Goal: Information Seeking & Learning: Check status

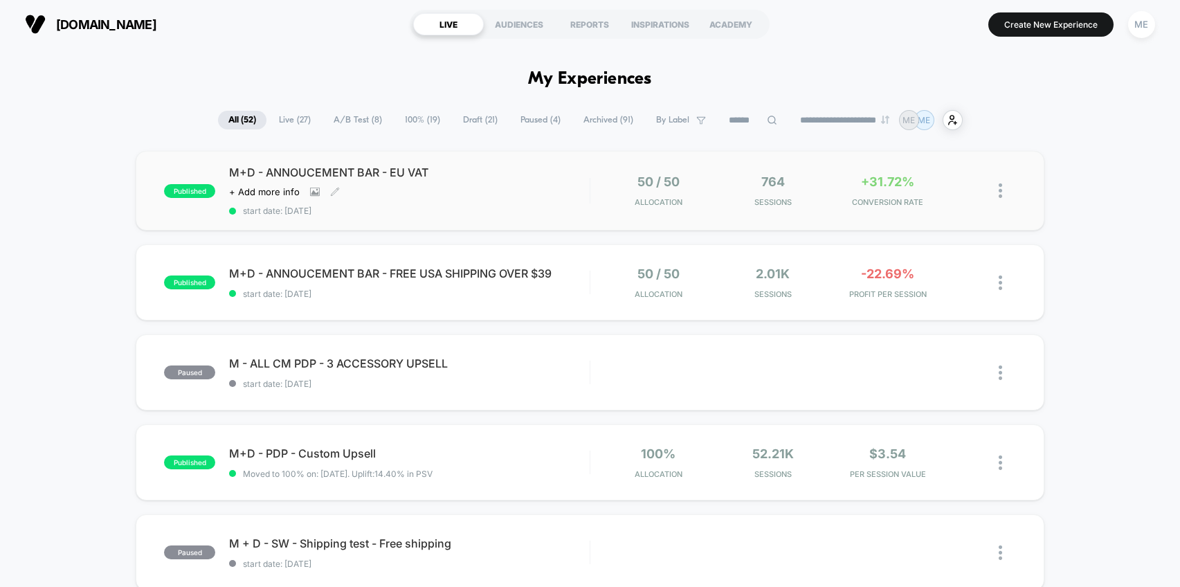
click at [494, 199] on div "M+D - ANNOUCEMENT BAR - EU VAT Click to view images Click to edit experience de…" at bounding box center [409, 190] width 361 height 51
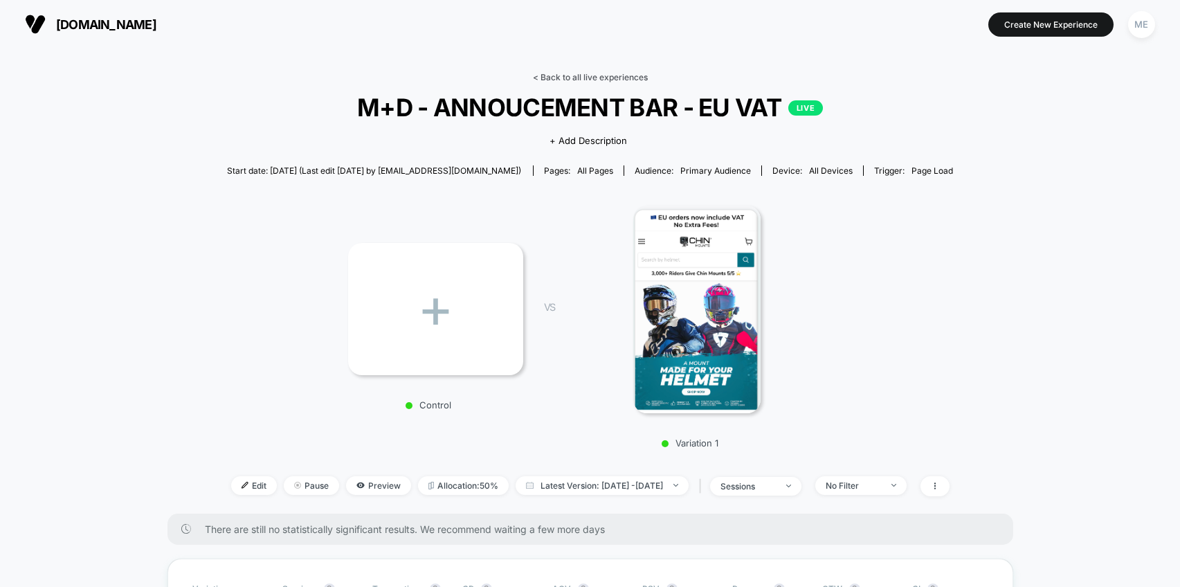
click at [552, 78] on link "< Back to all live experiences" at bounding box center [590, 77] width 115 height 10
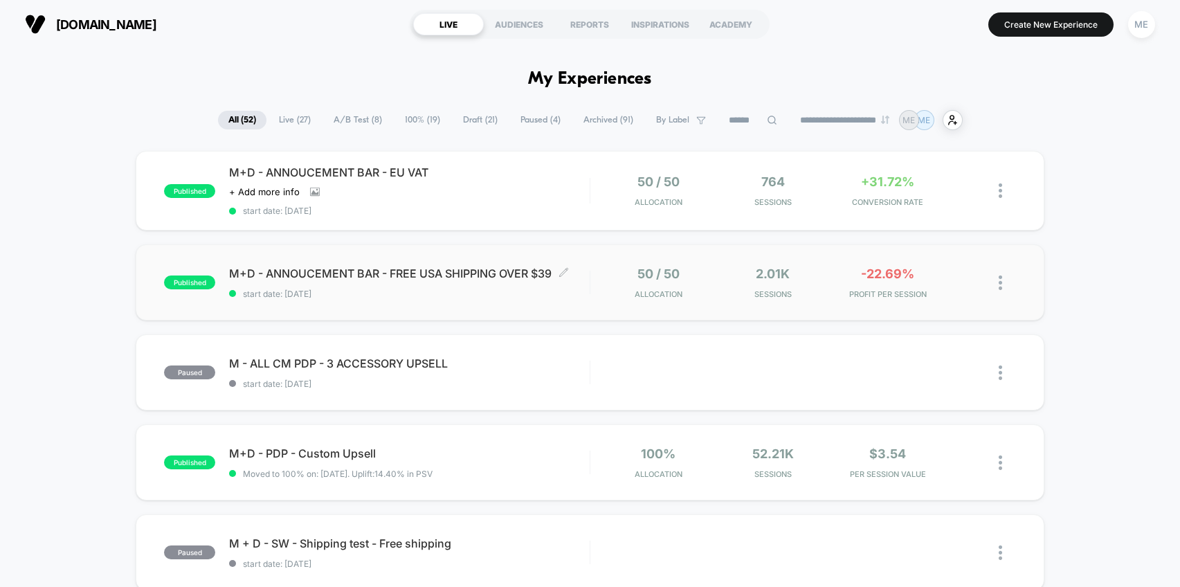
click at [498, 291] on span "start date: [DATE]" at bounding box center [409, 294] width 361 height 10
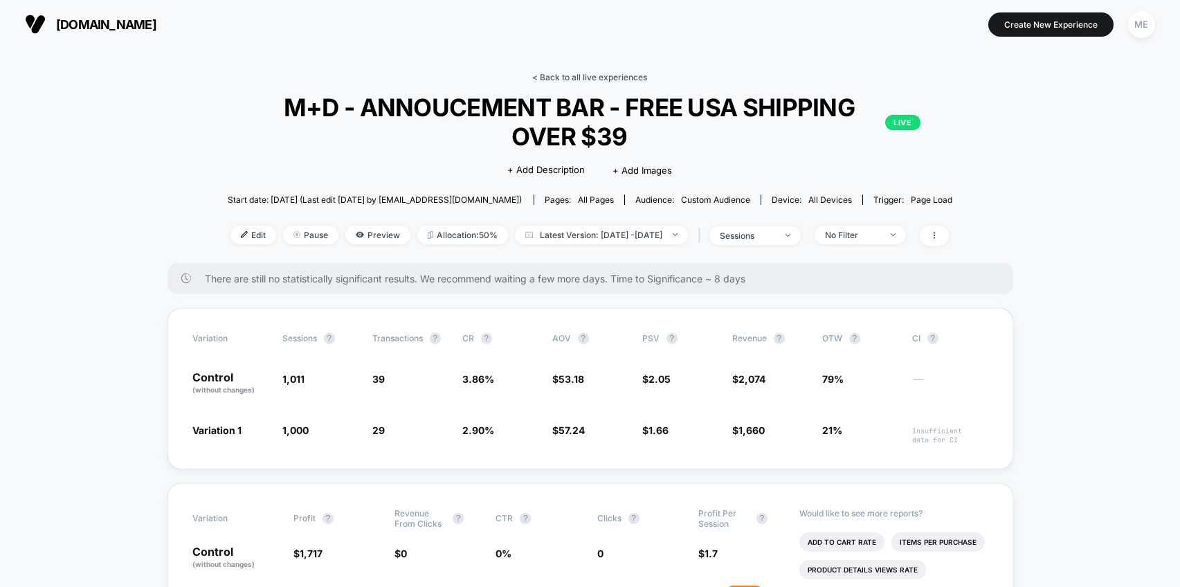
click at [553, 79] on link "< Back to all live experiences" at bounding box center [589, 77] width 115 height 10
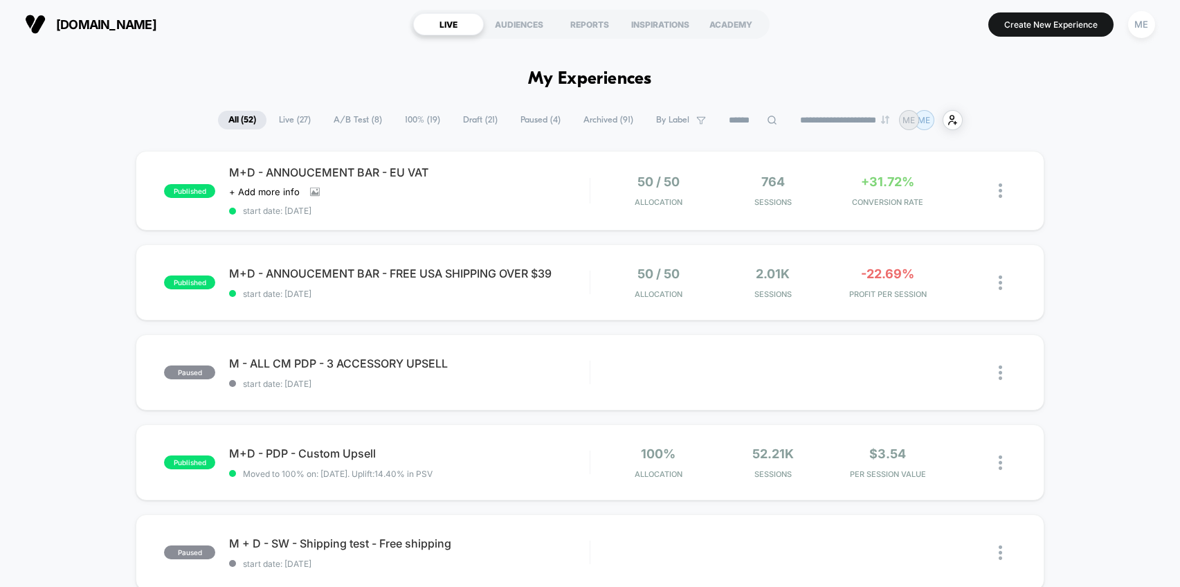
click at [408, 120] on span "100% ( 19 )" at bounding box center [423, 120] width 56 height 19
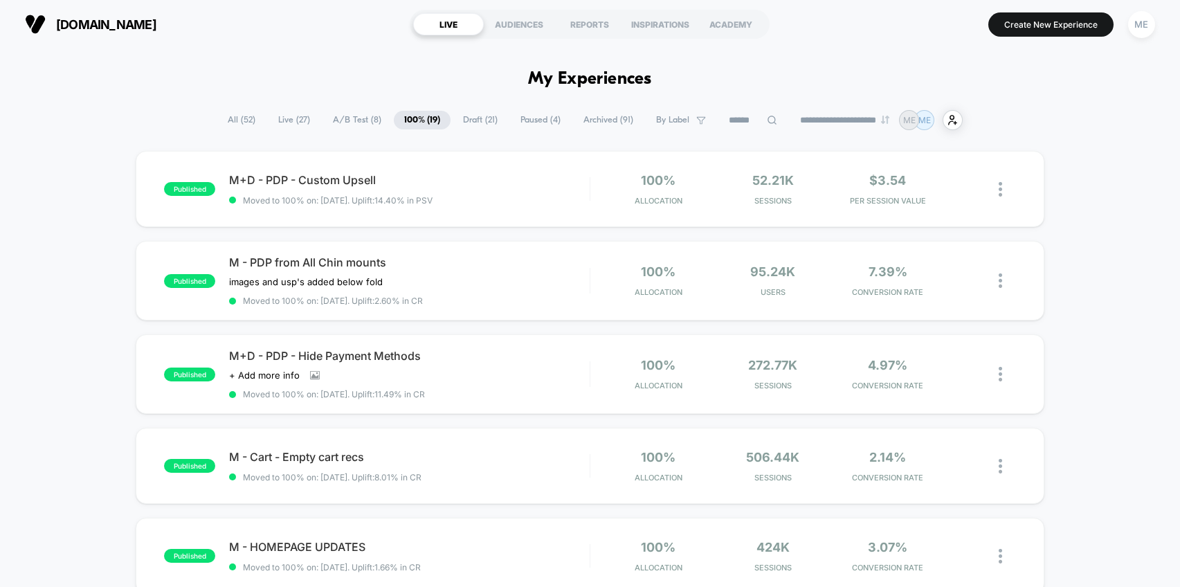
click at [356, 117] on span "A/B Test ( 8 )" at bounding box center [357, 120] width 69 height 19
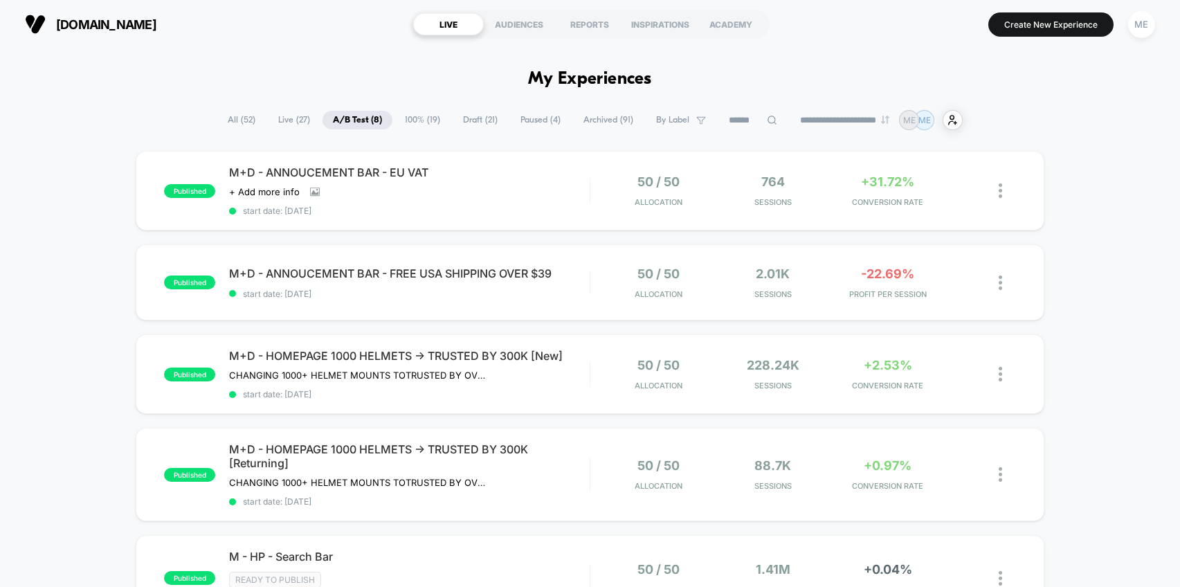
click at [401, 125] on span "100% ( 19 )" at bounding box center [423, 120] width 56 height 19
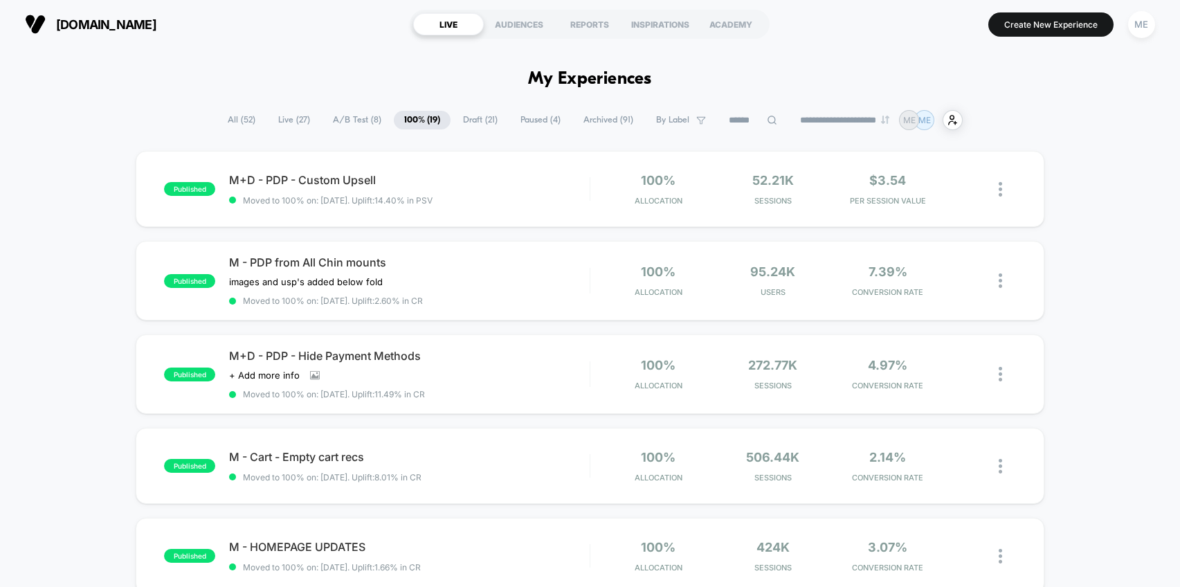
click at [283, 122] on span "Live ( 27 )" at bounding box center [294, 120] width 53 height 19
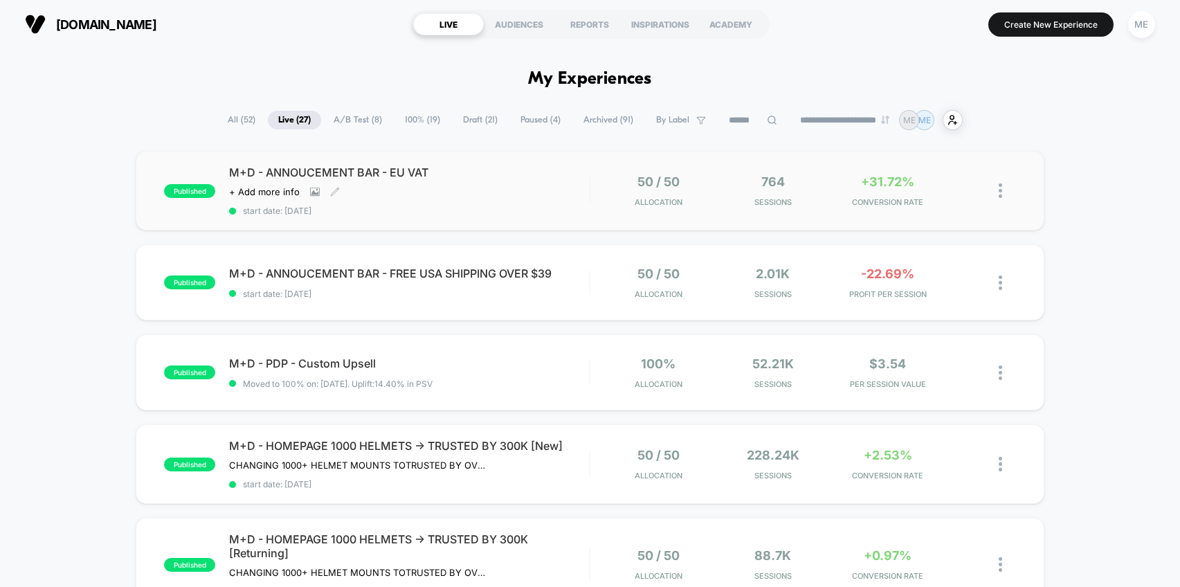
click at [469, 203] on div "M+D - ANNOUCEMENT BAR - EU VAT Click to view images Click to edit experience de…" at bounding box center [409, 190] width 361 height 51
